Goal: Navigation & Orientation: Find specific page/section

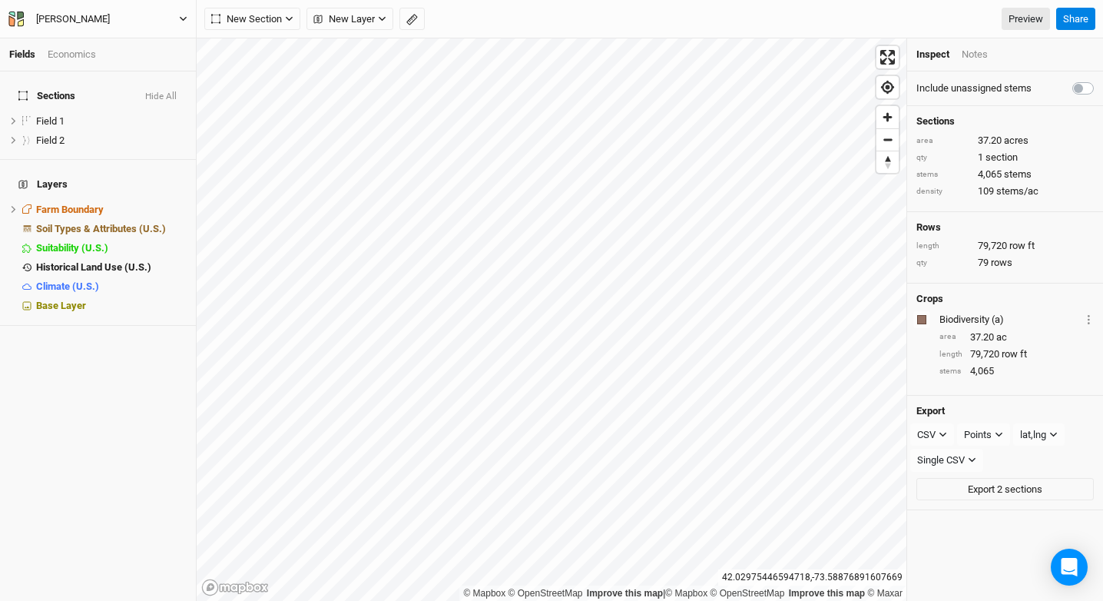
click at [177, 23] on button "[PERSON_NAME]" at bounding box center [98, 19] width 181 height 17
click at [177, 41] on button "Back" at bounding box center [126, 43] width 121 height 20
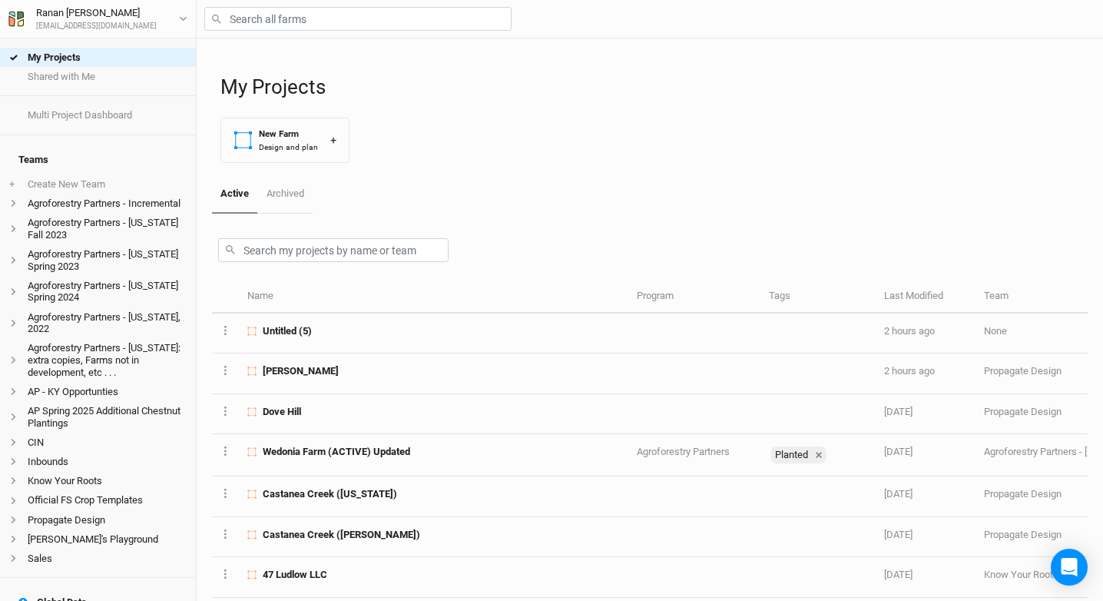
click at [284, 234] on div at bounding box center [342, 250] width 249 height 36
click at [283, 247] on input "text" at bounding box center [333, 250] width 230 height 24
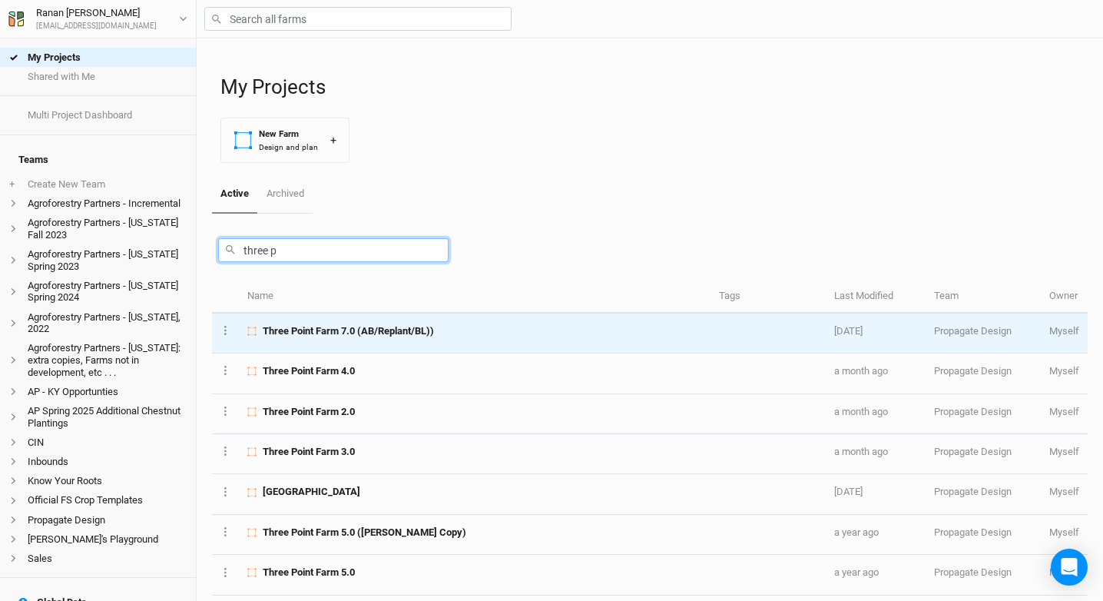
type input "three p"
click at [360, 324] on span "Three Point Farm 7.0 (AB/Replant/BL))" at bounding box center [348, 331] width 171 height 14
